Goal: Task Accomplishment & Management: Use online tool/utility

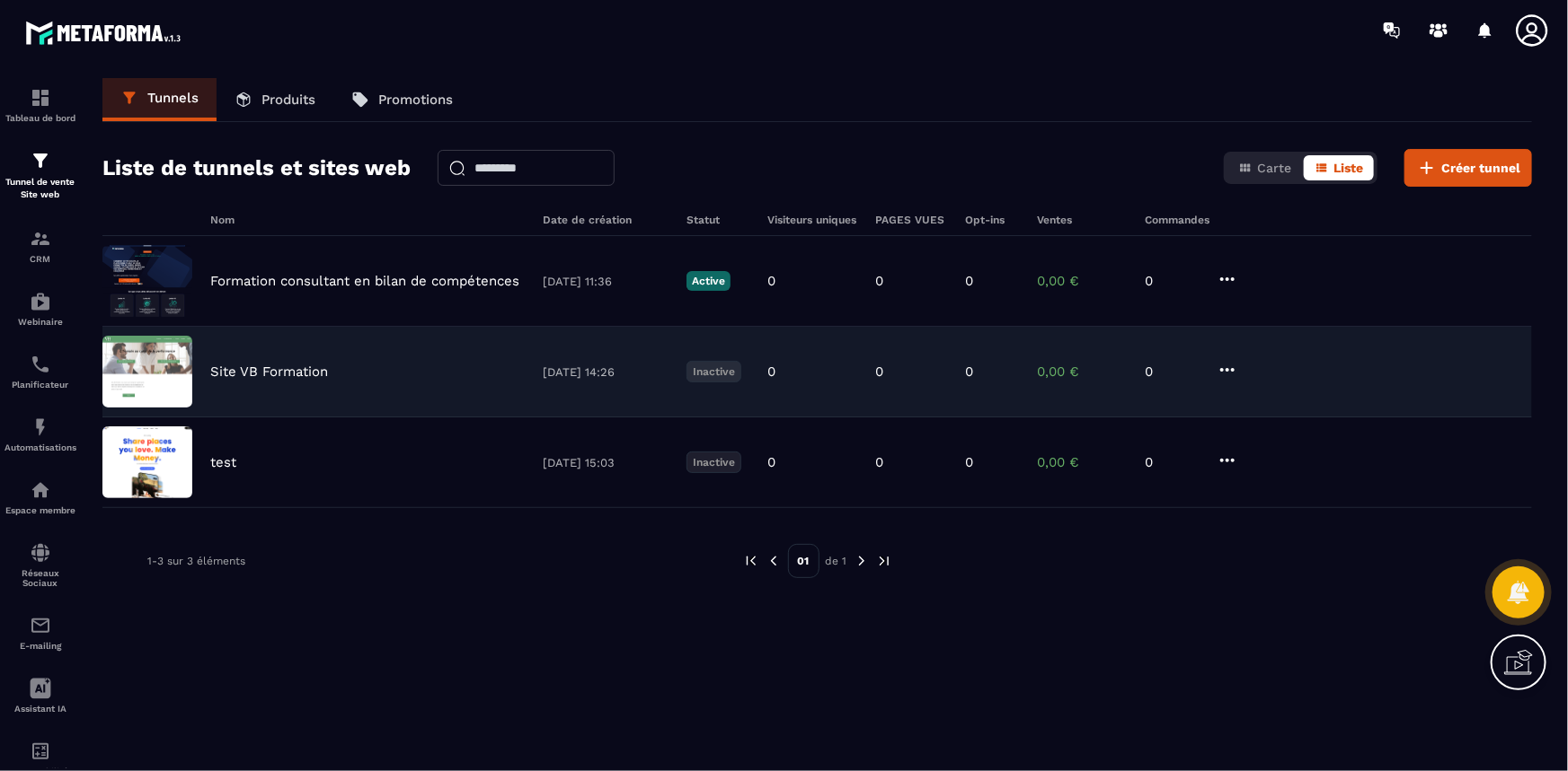
click at [408, 381] on div "Site VB Formation 05/09/2025 14:26 Inactive 0 0 0 0,00 € 0" at bounding box center [816, 372] width 1429 height 90
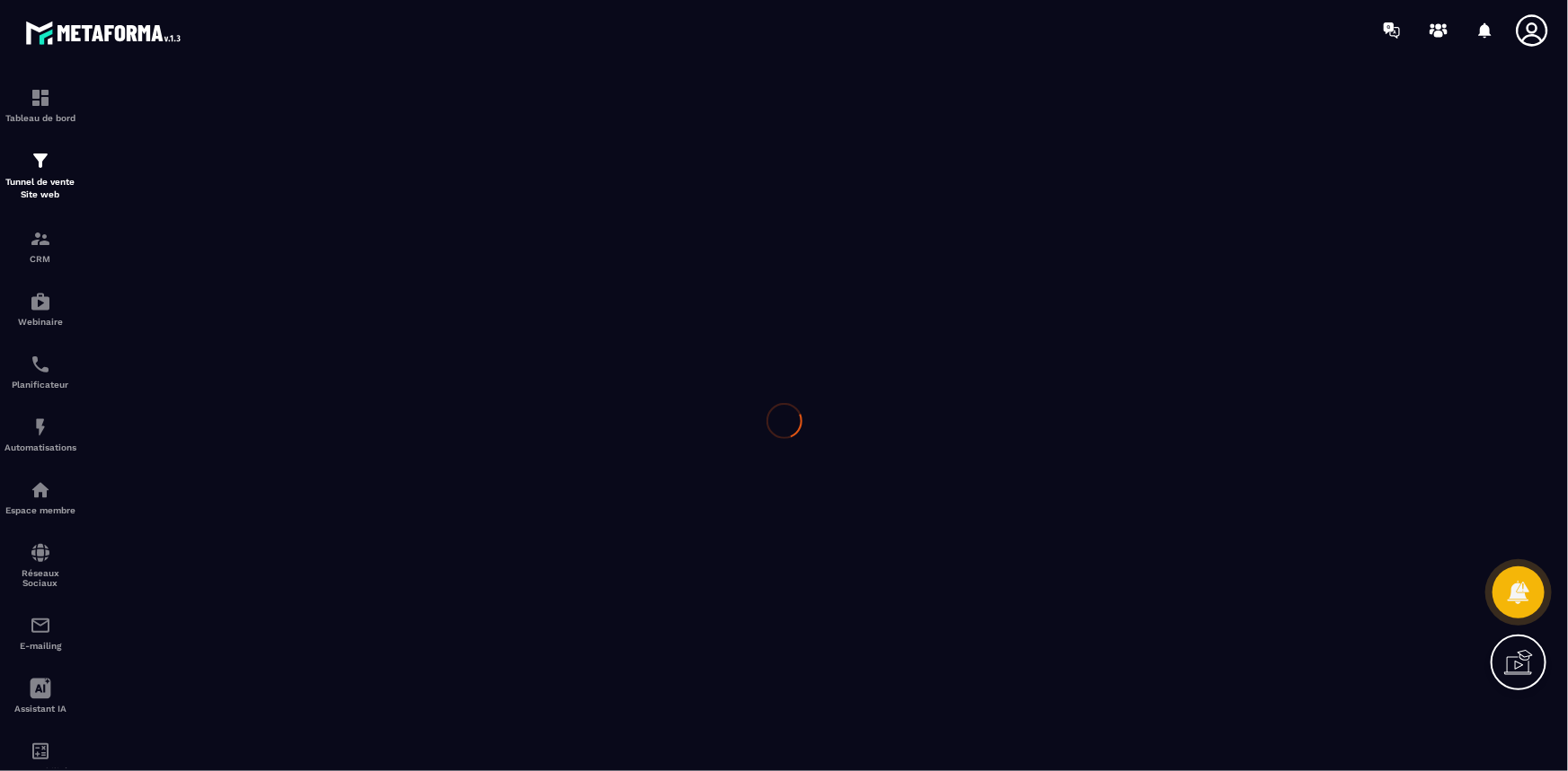
click at [408, 381] on div at bounding box center [784, 421] width 1568 height 722
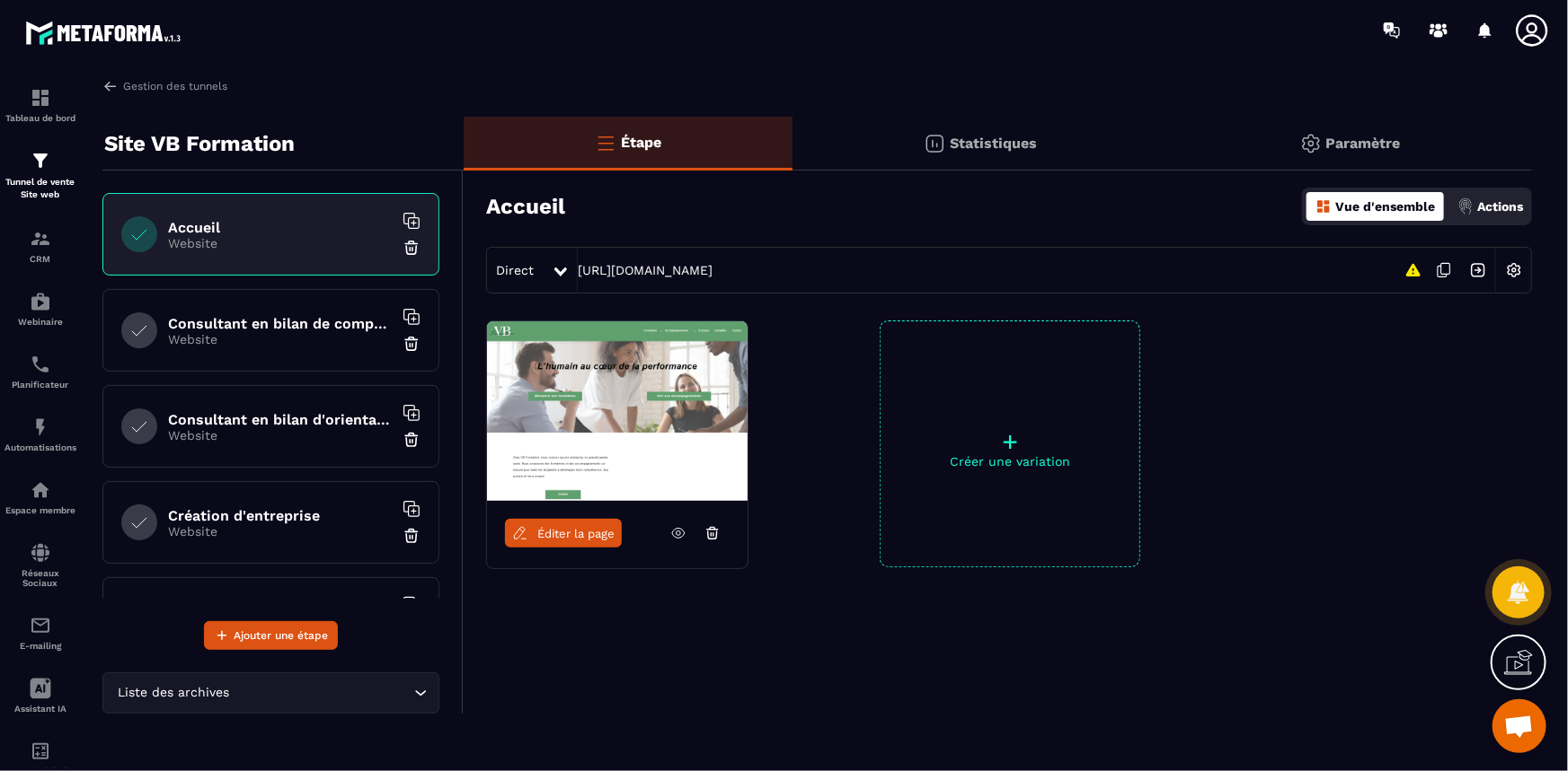
scroll to position [1486, 0]
click at [284, 340] on p "Website" at bounding box center [280, 339] width 224 height 15
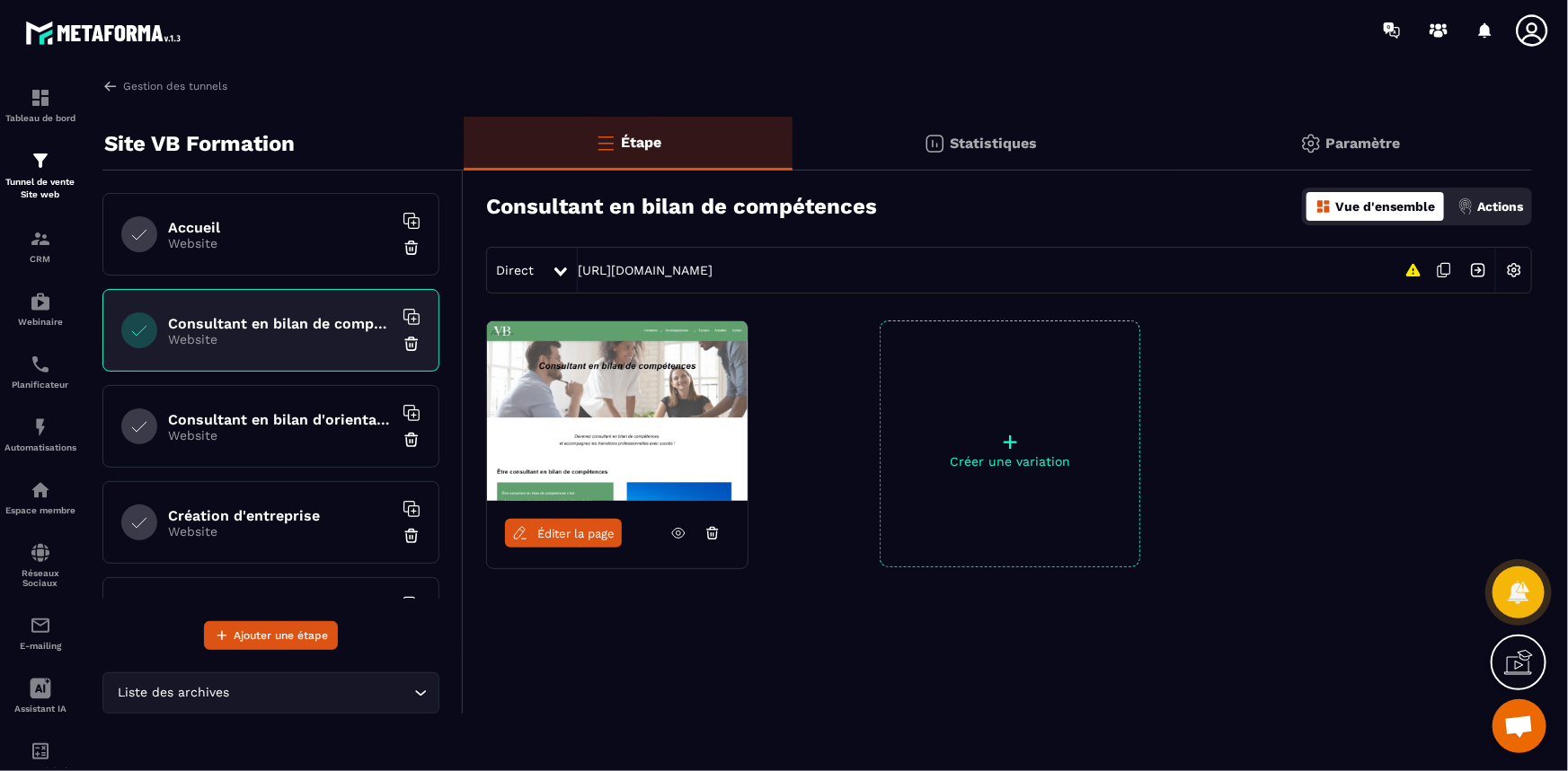
click at [549, 529] on span "Éditer la page" at bounding box center [575, 534] width 78 height 14
